Goal: Entertainment & Leisure: Consume media (video, audio)

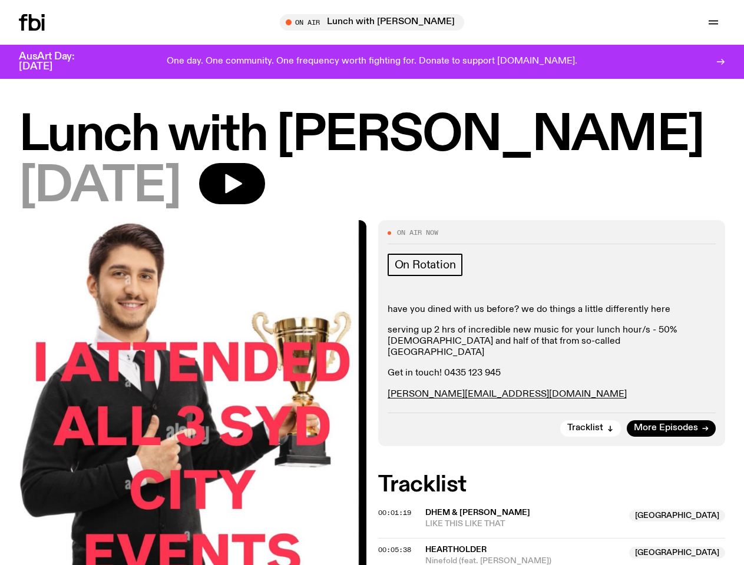
click at [0, 0] on icon "button" at bounding box center [0, 0] width 0 height 0
click at [377, 22] on input "text" at bounding box center [379, 23] width 285 height 10
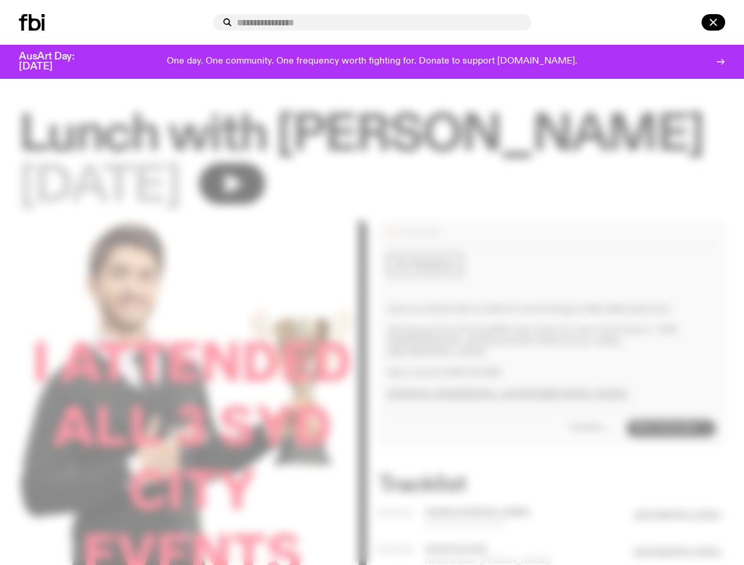
click at [522, 22] on input "text" at bounding box center [379, 23] width 285 height 10
click at [686, 22] on div at bounding box center [697, 22] width 57 height 16
click at [285, 190] on div at bounding box center [372, 282] width 744 height 565
click at [591, 434] on div at bounding box center [372, 282] width 744 height 565
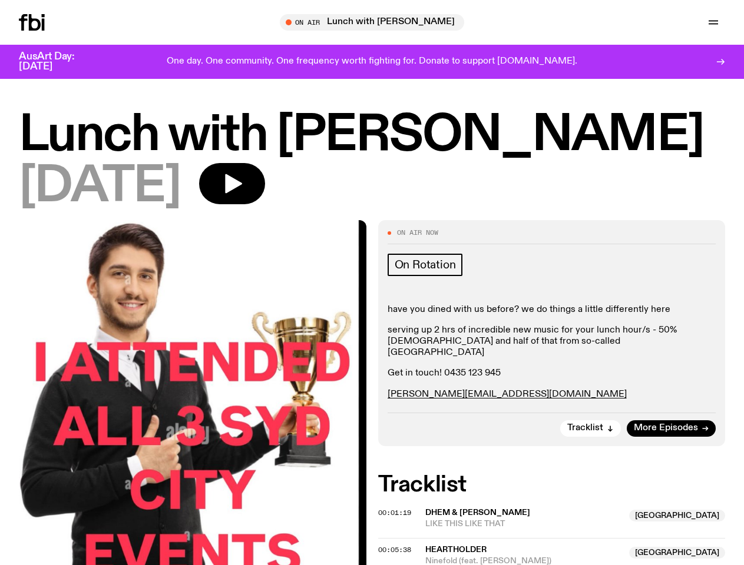
click at [396, 518] on div at bounding box center [372, 282] width 744 height 565
click at [550, 524] on span "LIKE THIS LIKE THAT" at bounding box center [523, 524] width 197 height 11
click at [396, 555] on span "00:05:38" at bounding box center [394, 549] width 33 height 9
click at [557, 556] on span "heartholder" at bounding box center [523, 550] width 197 height 11
